Goal: Task Accomplishment & Management: Use online tool/utility

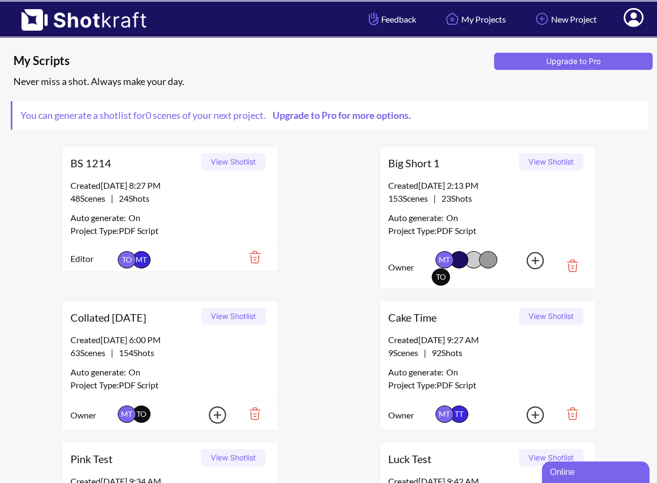
click at [231, 318] on button "View Shotlist" at bounding box center [233, 316] width 65 height 17
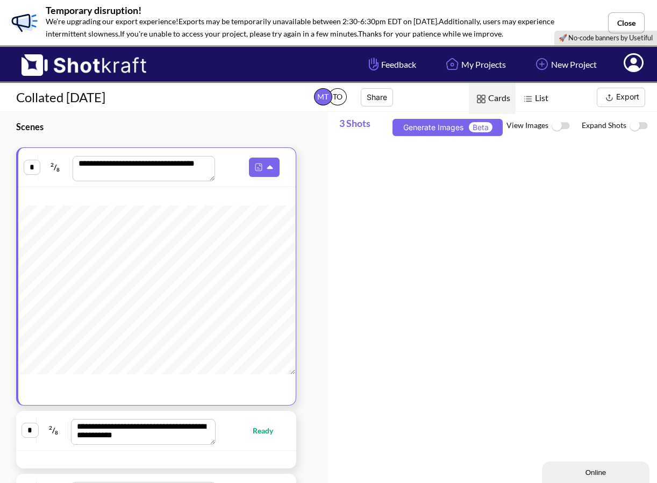
click at [613, 97] on img at bounding box center [609, 97] width 13 height 13
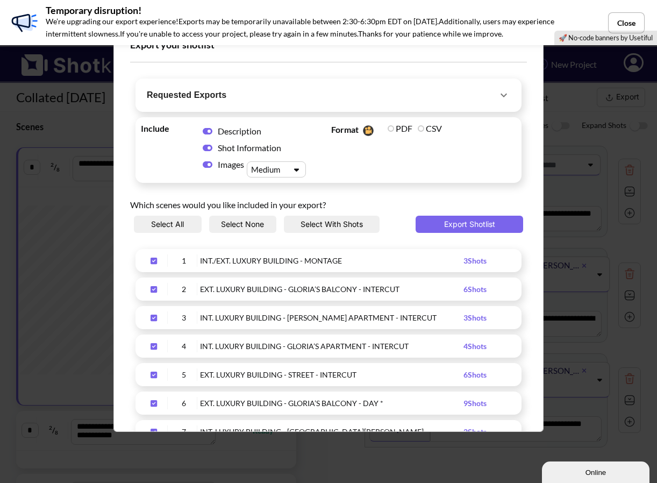
click at [478, 91] on span "Requested Exports" at bounding box center [322, 95] width 351 height 15
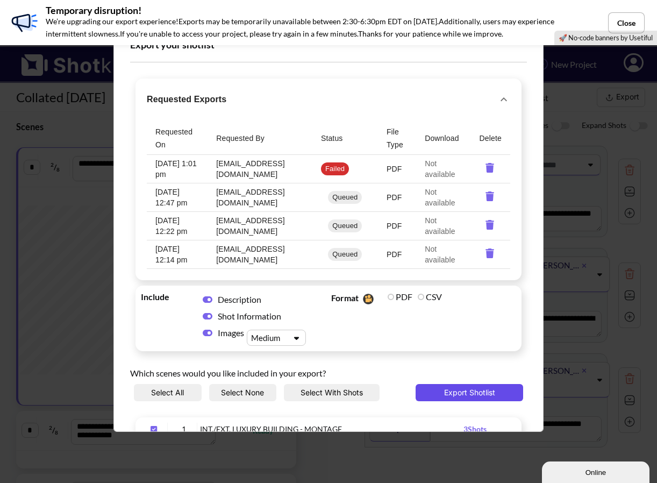
click at [465, 389] on button "Export Shotlist" at bounding box center [470, 392] width 108 height 17
